Goal: Use online tool/utility: Use online tool/utility

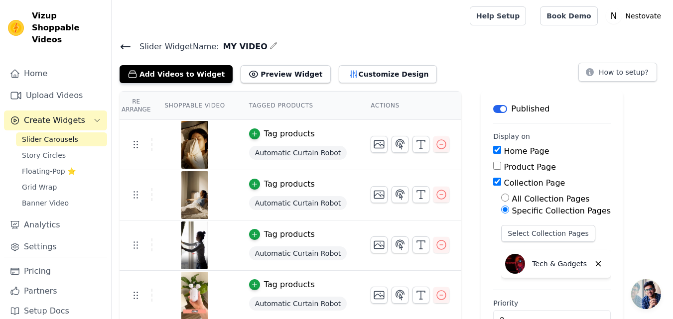
scroll to position [29, 0]
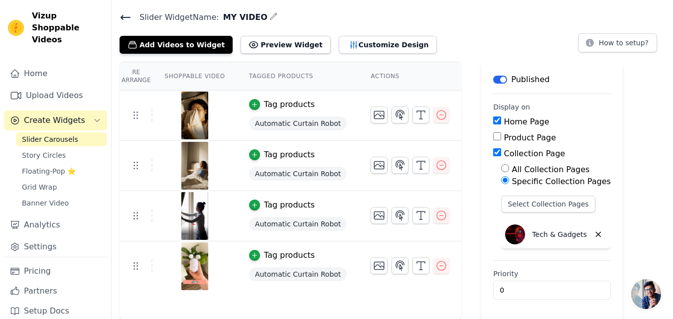
click at [193, 208] on img at bounding box center [195, 216] width 28 height 48
click at [193, 211] on img at bounding box center [195, 216] width 28 height 48
click at [373, 211] on icon "button" at bounding box center [379, 216] width 12 height 12
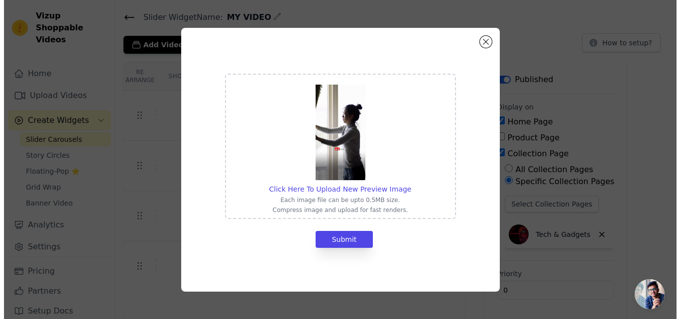
scroll to position [0, 0]
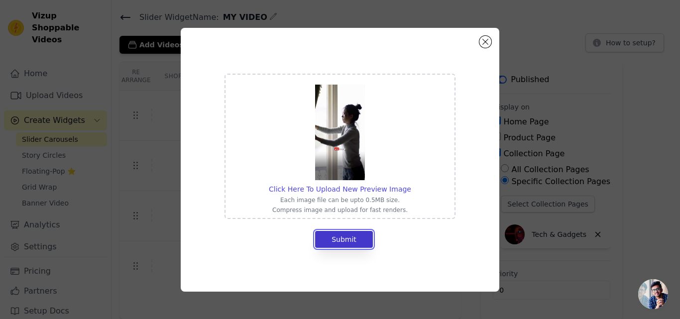
click at [345, 237] on button "Submit" at bounding box center [344, 239] width 58 height 17
click at [483, 45] on button "Close modal" at bounding box center [485, 42] width 12 height 12
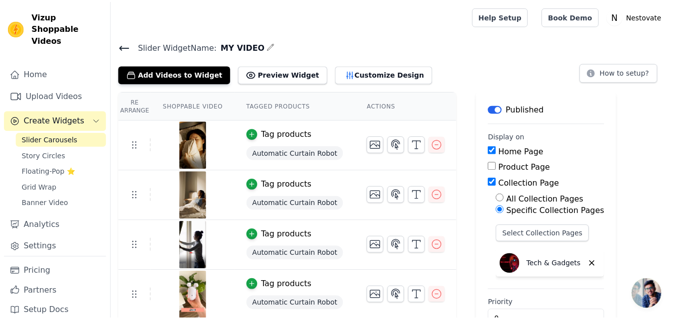
scroll to position [29, 0]
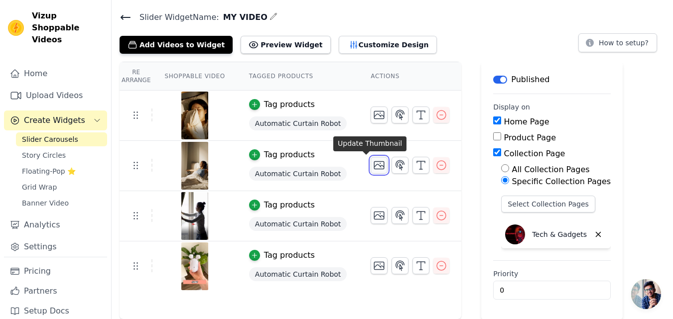
click at [373, 166] on icon "button" at bounding box center [379, 165] width 12 height 12
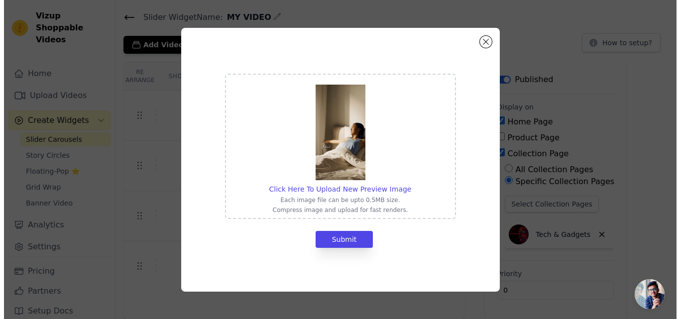
scroll to position [0, 0]
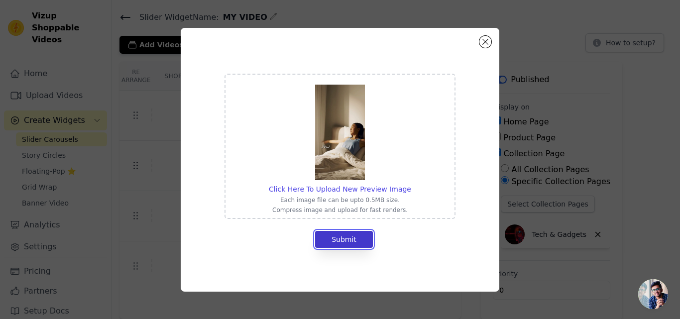
click at [342, 235] on button "Submit" at bounding box center [344, 239] width 58 height 17
click at [485, 42] on button "Close modal" at bounding box center [485, 42] width 12 height 12
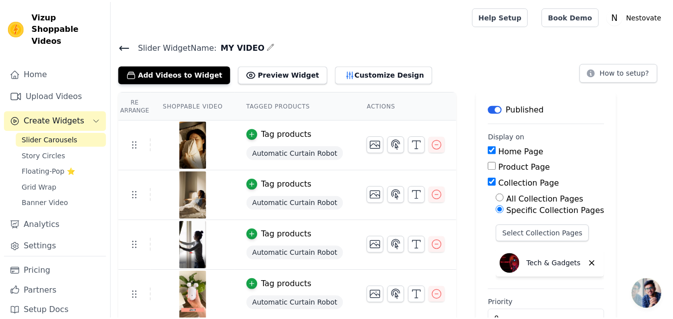
scroll to position [29, 0]
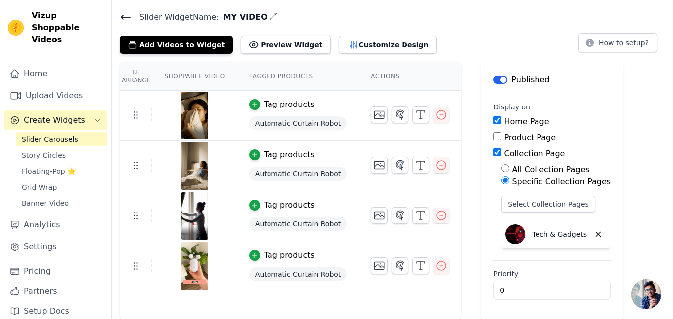
click at [283, 124] on span "Automatic Curtain Robot" at bounding box center [298, 123] width 98 height 14
click at [374, 115] on icon "button" at bounding box center [379, 115] width 10 height 7
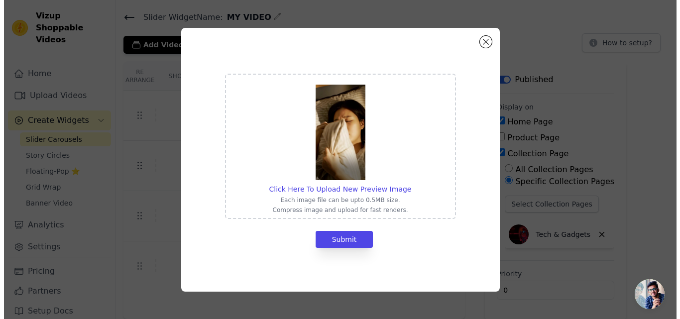
scroll to position [0, 0]
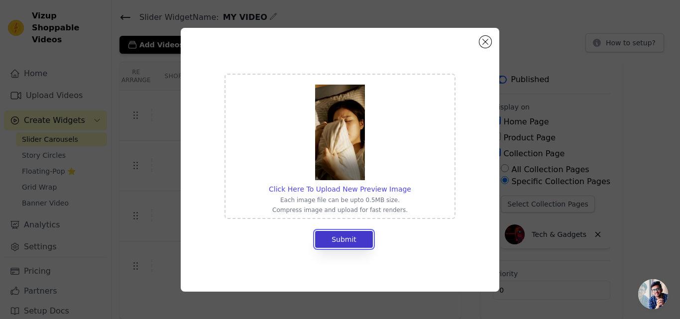
click at [335, 243] on button "Submit" at bounding box center [344, 239] width 58 height 17
click at [484, 40] on button "Close modal" at bounding box center [485, 42] width 12 height 12
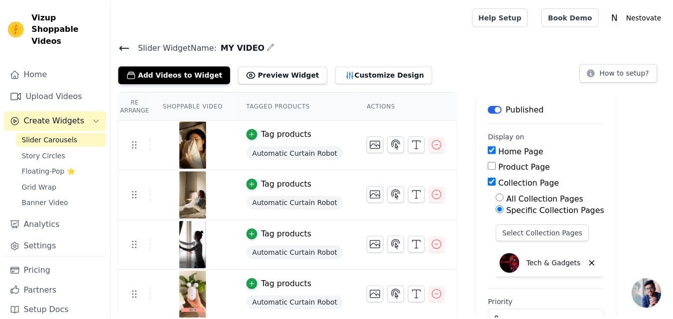
scroll to position [29, 0]
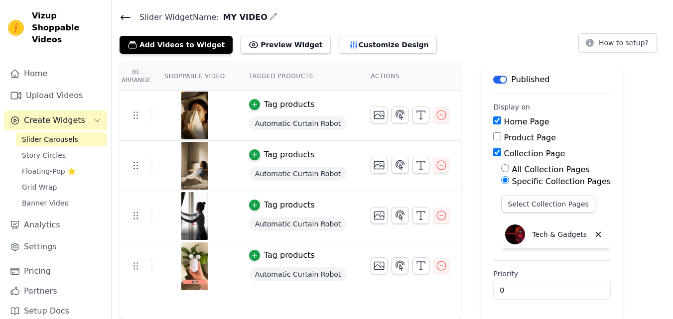
scroll to position [29, 0]
click at [196, 111] on img at bounding box center [195, 116] width 28 height 48
click at [152, 114] on td at bounding box center [194, 116] width 84 height 50
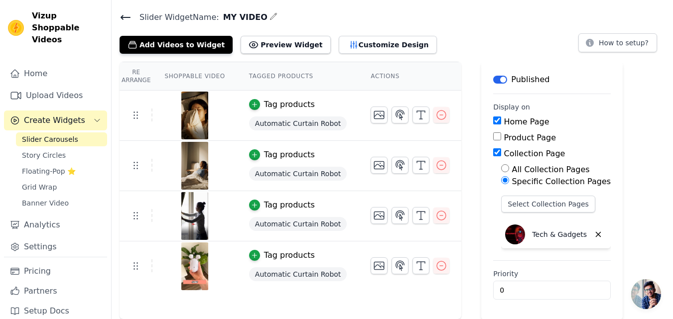
click at [184, 115] on img at bounding box center [195, 116] width 28 height 48
click at [188, 113] on img at bounding box center [195, 116] width 28 height 48
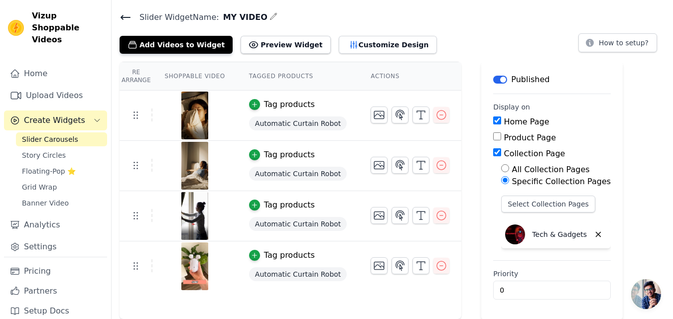
click at [188, 113] on img at bounding box center [195, 116] width 28 height 48
click at [188, 114] on img at bounding box center [195, 116] width 28 height 48
click at [192, 114] on img at bounding box center [195, 116] width 28 height 48
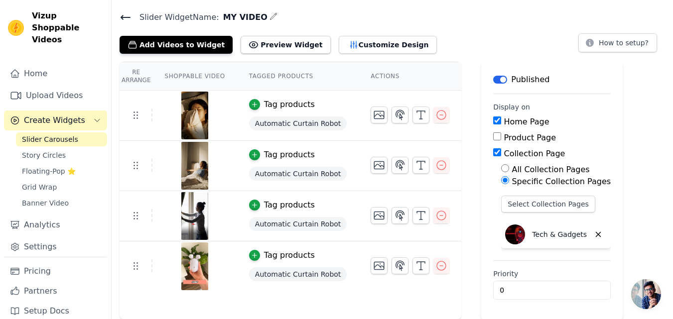
click at [192, 114] on img at bounding box center [195, 116] width 28 height 48
click at [133, 116] on icon at bounding box center [135, 115] width 12 height 12
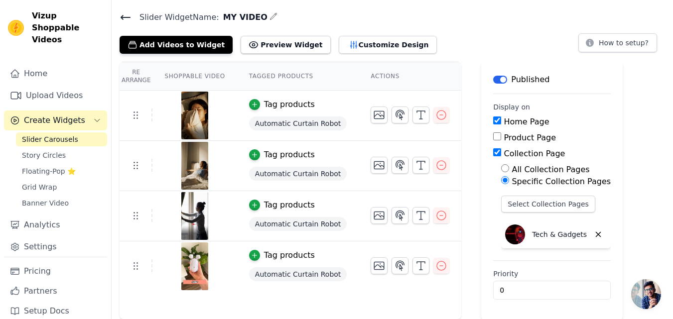
click at [189, 117] on img at bounding box center [195, 116] width 28 height 48
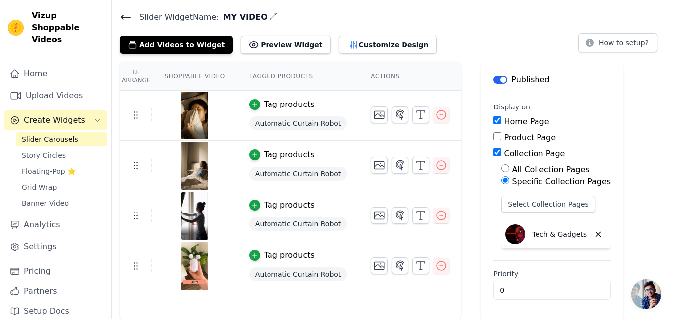
click at [189, 117] on img at bounding box center [195, 116] width 28 height 48
click at [261, 42] on button "Preview Widget" at bounding box center [285, 45] width 90 height 18
